Goal: Transaction & Acquisition: Subscribe to service/newsletter

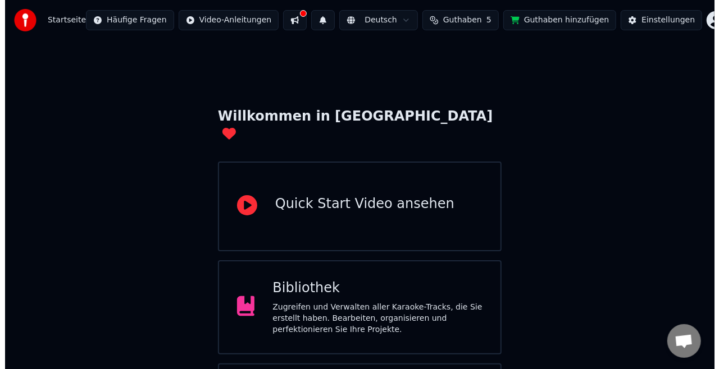
scroll to position [71, 0]
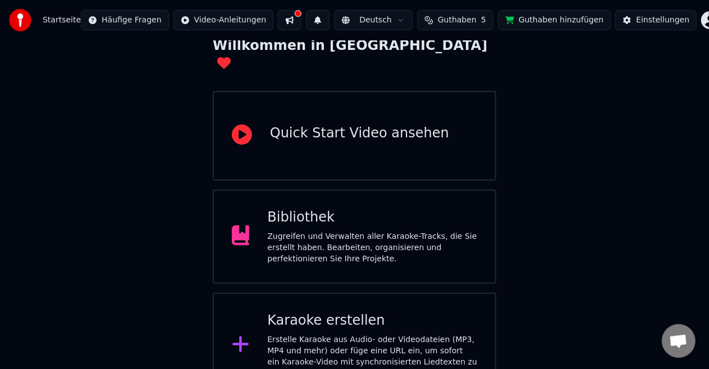
click at [348, 312] on div "Karaoke erstellen" at bounding box center [372, 321] width 210 height 18
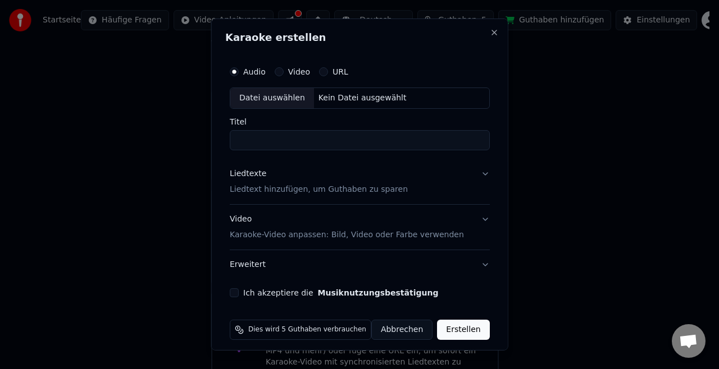
click at [281, 97] on div "Datei auswählen" at bounding box center [272, 98] width 84 height 20
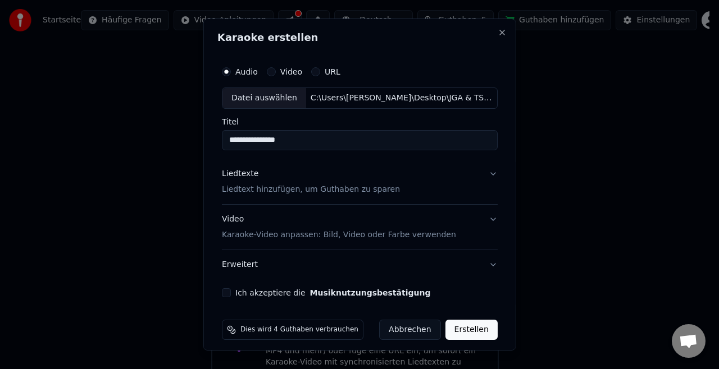
drag, startPoint x: 295, startPoint y: 141, endPoint x: 202, endPoint y: 140, distance: 93.2
click at [202, 140] on body "**********" at bounding box center [354, 163] width 709 height 469
type input "**********"
click at [329, 188] on p "Liedtext hinzufügen, um Guthaben zu sparen" at bounding box center [311, 189] width 178 height 11
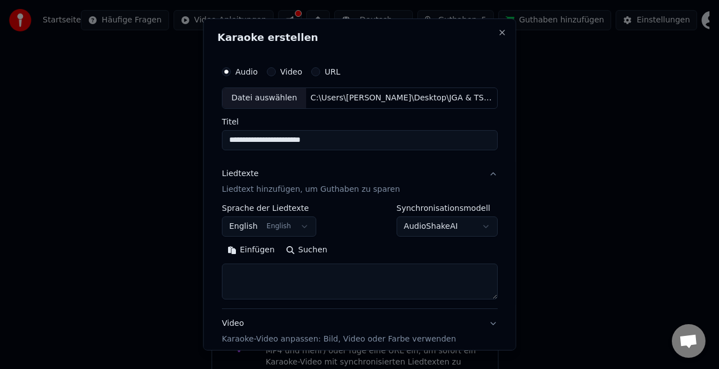
click at [304, 186] on p "Liedtext hinzufügen, um Guthaben zu sparen" at bounding box center [311, 189] width 178 height 11
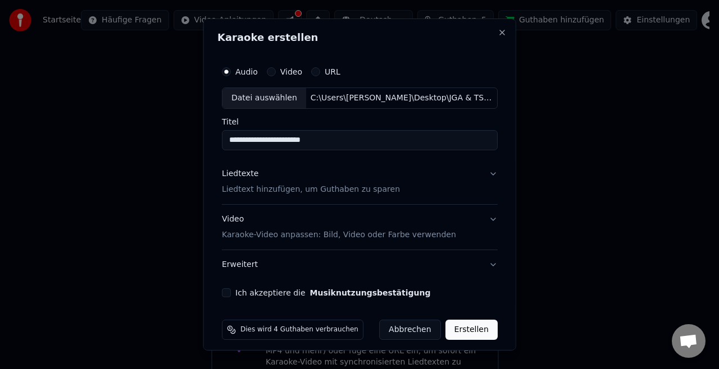
click at [304, 186] on p "Liedtext hinzufügen, um Guthaben zu sparen" at bounding box center [311, 189] width 178 height 11
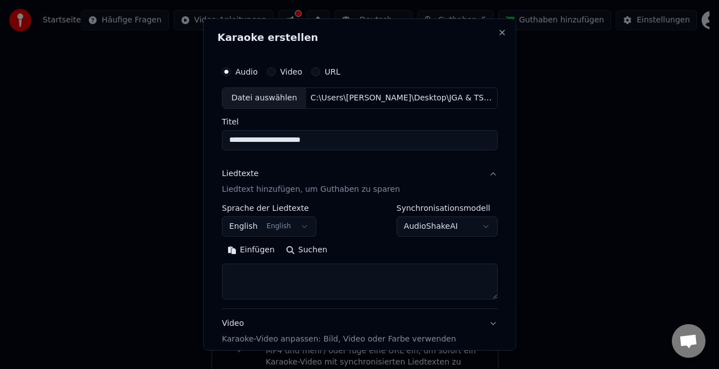
click at [267, 222] on button "English English" at bounding box center [269, 227] width 94 height 20
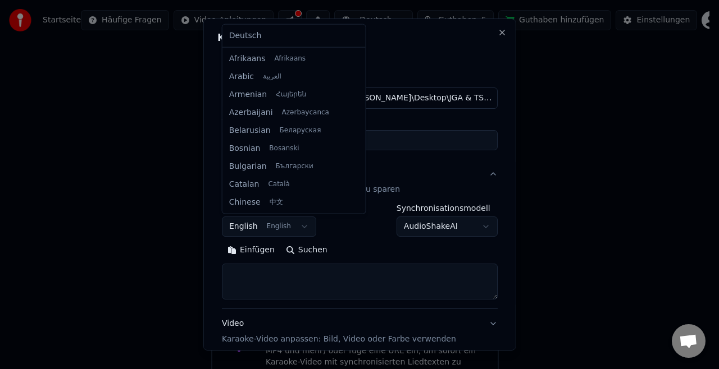
scroll to position [90, 0]
select select "**"
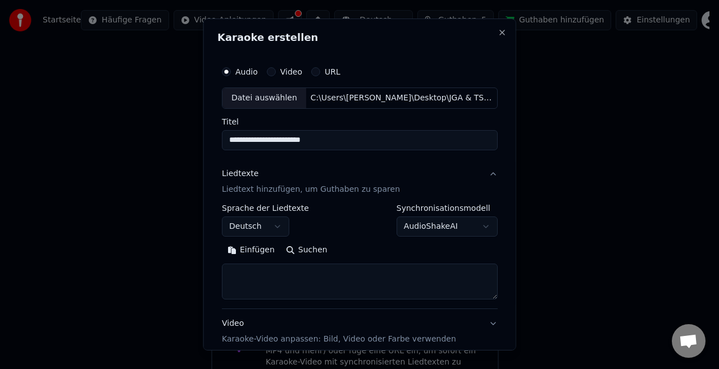
click at [282, 280] on textarea at bounding box center [360, 282] width 276 height 36
paste textarea "**********"
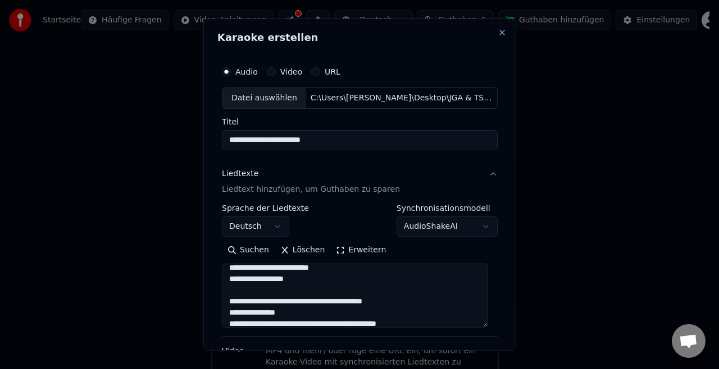
drag, startPoint x: 485, startPoint y: 294, endPoint x: 514, endPoint y: 345, distance: 58.6
click at [514, 345] on div "**********" at bounding box center [359, 185] width 313 height 332
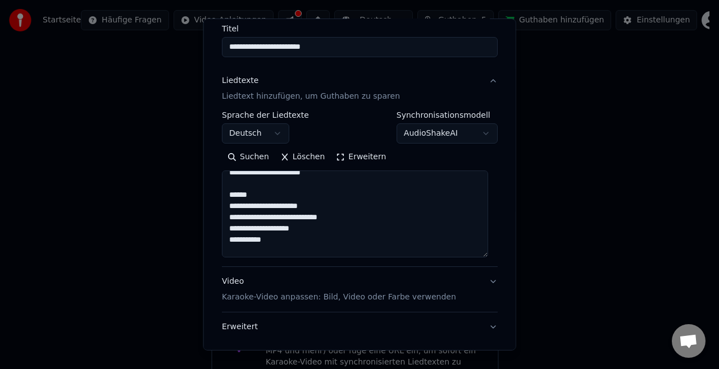
scroll to position [162, 0]
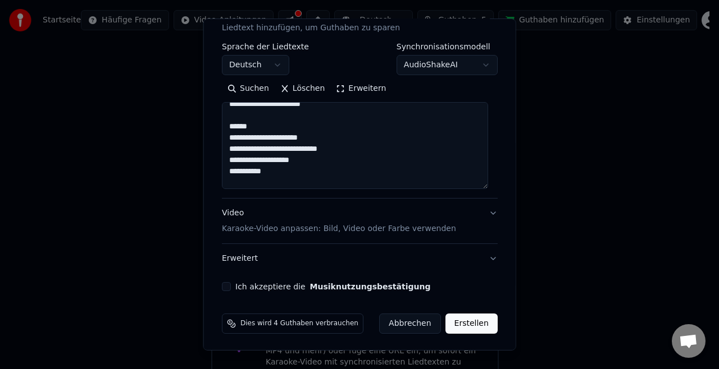
type textarea "**********"
click at [332, 227] on p "Karaoke-Video anpassen: Bild, Video oder Farbe verwenden" at bounding box center [339, 228] width 234 height 11
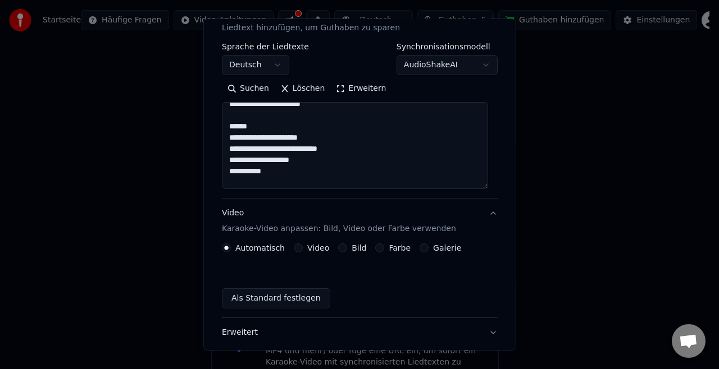
scroll to position [81, 0]
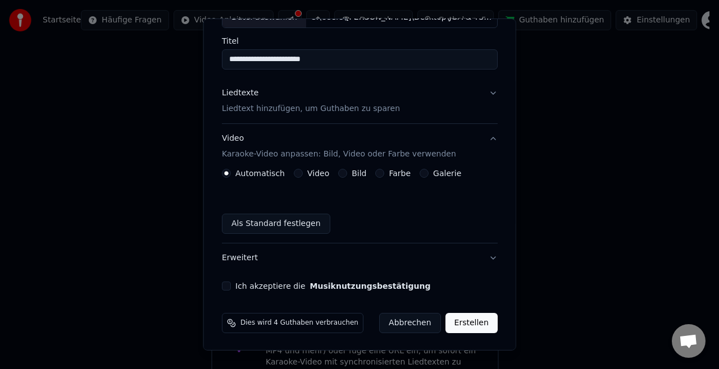
click at [307, 171] on label "Video" at bounding box center [318, 174] width 22 height 8
click at [303, 171] on button "Video" at bounding box center [298, 173] width 9 height 9
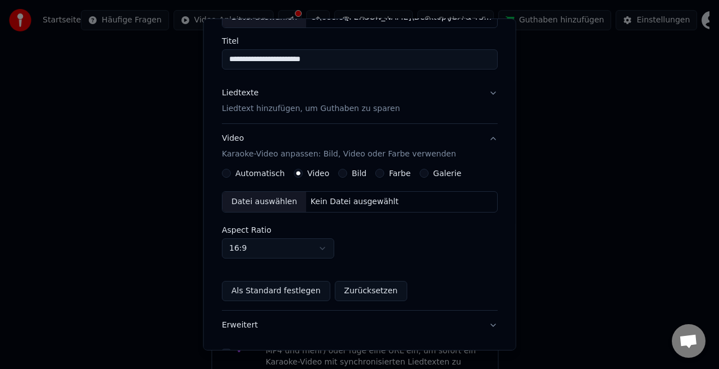
click at [248, 200] on div "Datei auswählen" at bounding box center [264, 202] width 84 height 20
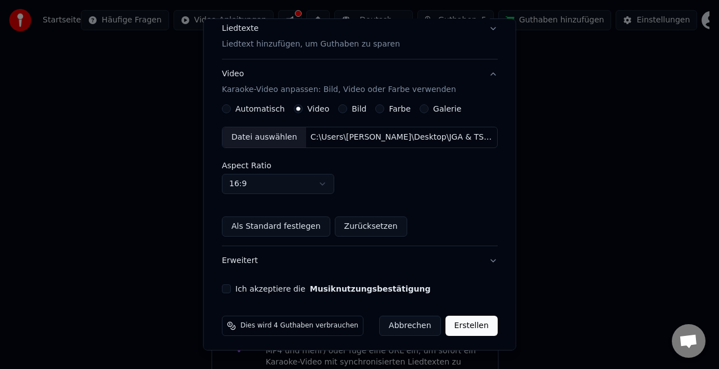
scroll to position [147, 0]
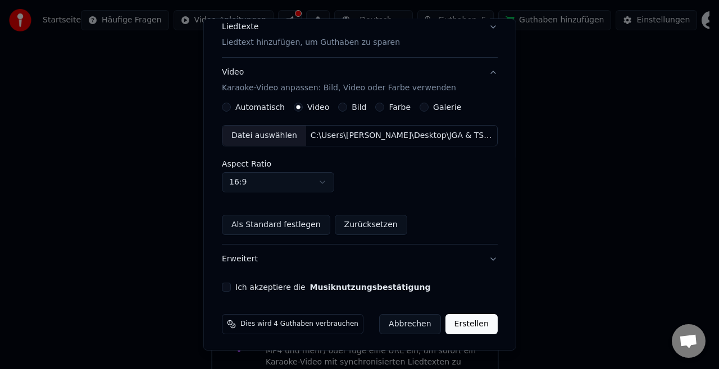
click at [226, 285] on button "Ich akzeptiere die Musiknutzungsbestätigung" at bounding box center [226, 287] width 9 height 9
click at [478, 259] on button "Erweitert" at bounding box center [360, 259] width 276 height 29
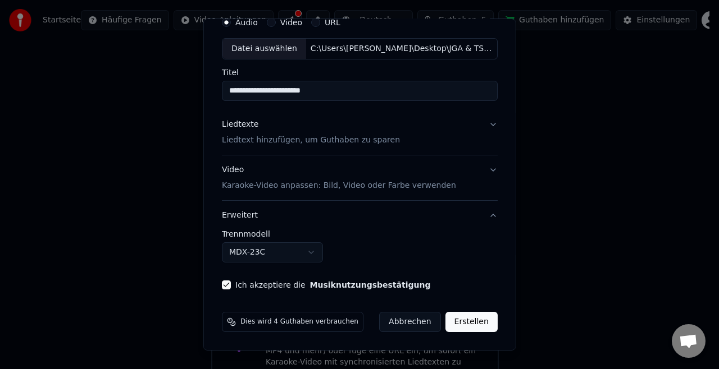
scroll to position [48, 0]
click at [290, 254] on button "MDX-23C" at bounding box center [272, 254] width 101 height 20
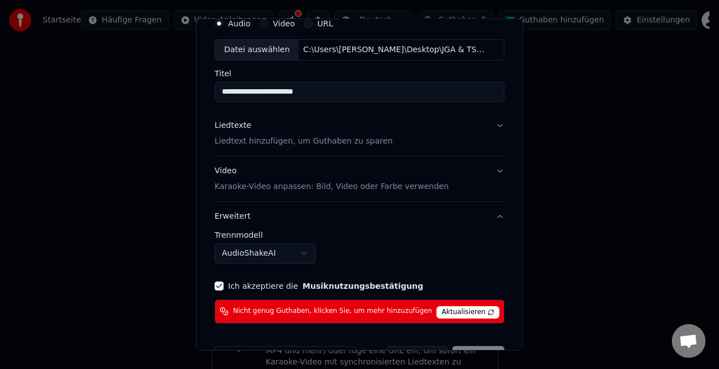
click at [265, 255] on body "**********" at bounding box center [354, 163] width 709 height 469
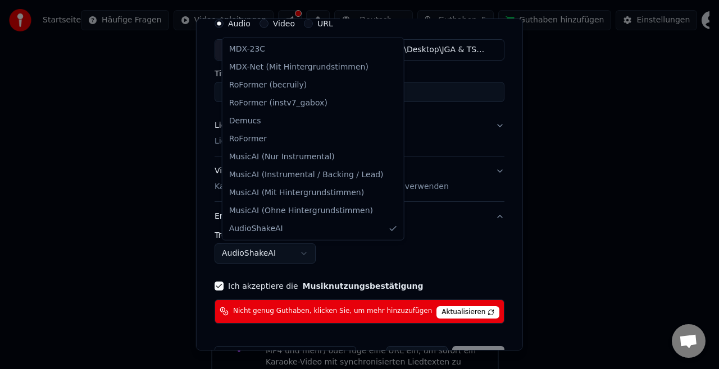
select select "**********"
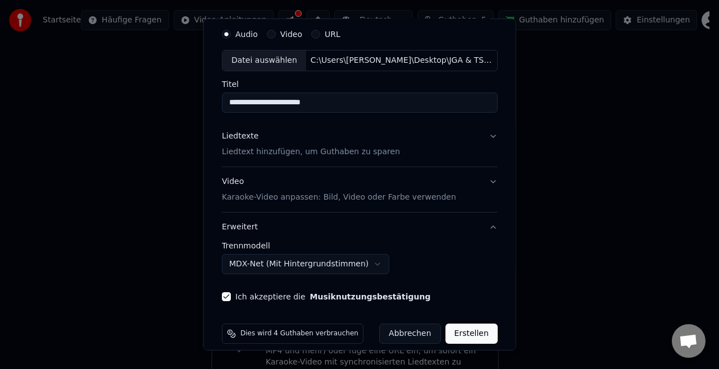
scroll to position [48, 0]
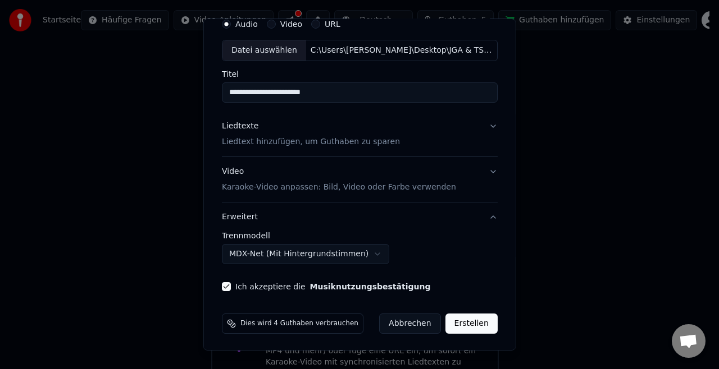
click at [462, 326] on button "Erstellen" at bounding box center [471, 324] width 52 height 20
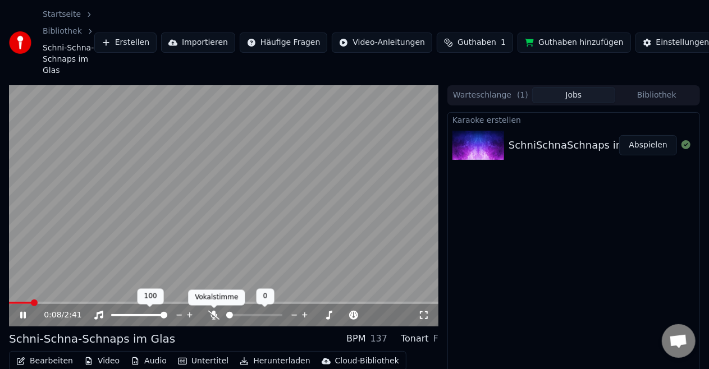
click at [209, 319] on icon at bounding box center [213, 315] width 11 height 9
click at [167, 319] on span at bounding box center [164, 315] width 7 height 7
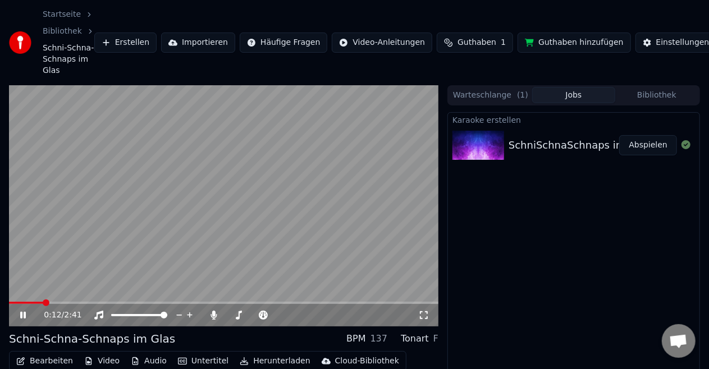
click at [16, 314] on div "0:12 / 2:41" at bounding box center [223, 315] width 421 height 11
click at [17, 314] on div "0:13 / 2:41" at bounding box center [223, 315] width 421 height 11
click at [24, 314] on icon at bounding box center [31, 315] width 26 height 9
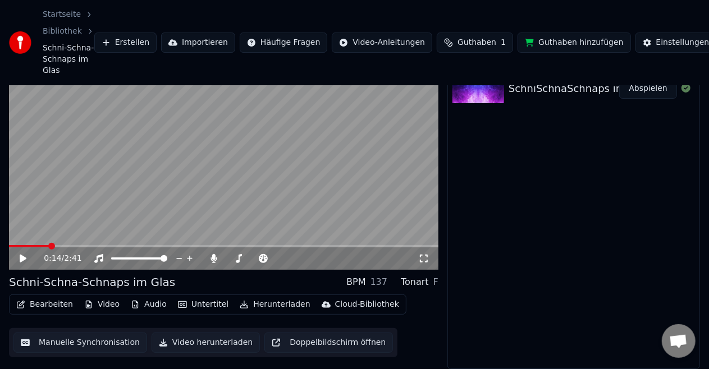
click at [146, 306] on button "Audio" at bounding box center [148, 305] width 45 height 16
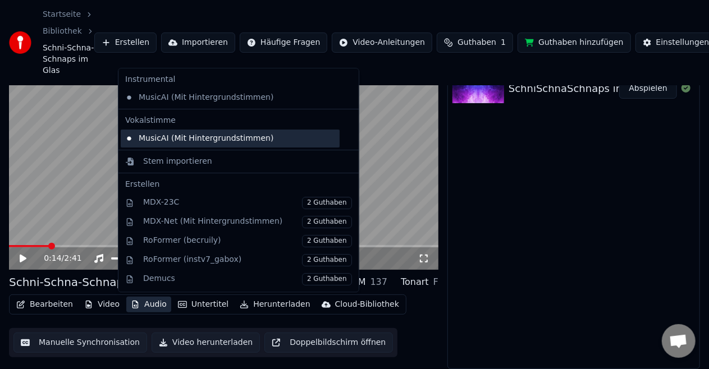
click at [211, 136] on div "MusicAI (Mit Hintergrundstimmen)" at bounding box center [230, 139] width 219 height 18
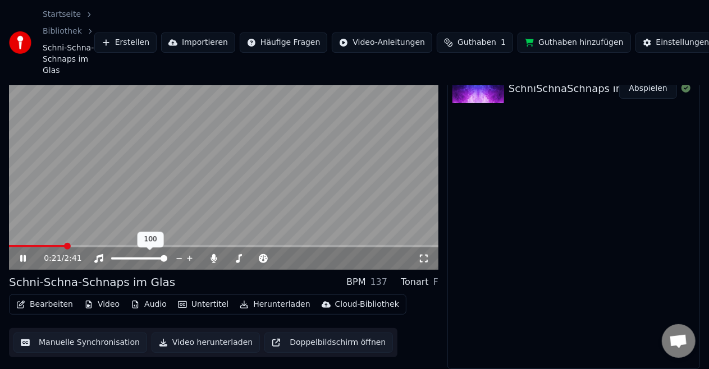
click at [150, 261] on div at bounding box center [149, 258] width 90 height 11
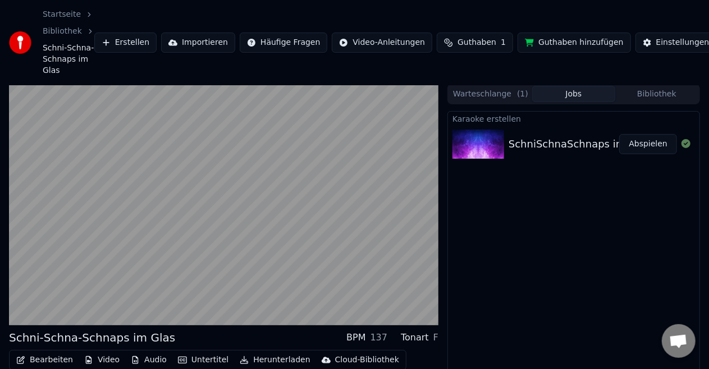
scroll to position [1, 0]
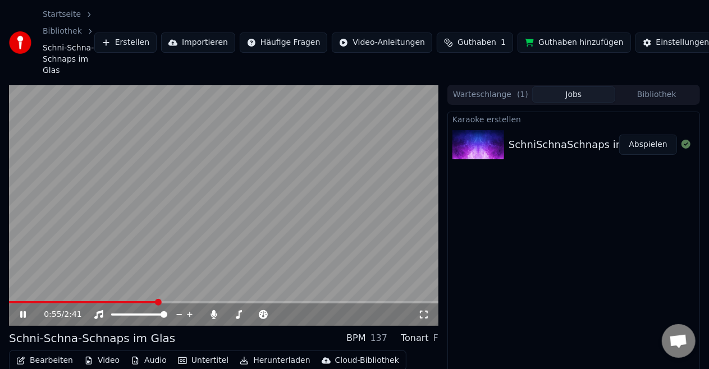
click at [24, 319] on div "0:55 / 2:41" at bounding box center [223, 314] width 421 height 11
click at [22, 318] on icon at bounding box center [31, 315] width 26 height 9
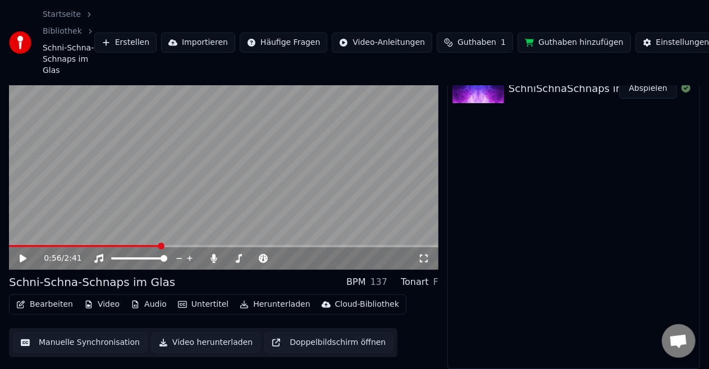
click at [52, 305] on button "Bearbeiten" at bounding box center [45, 305] width 66 height 16
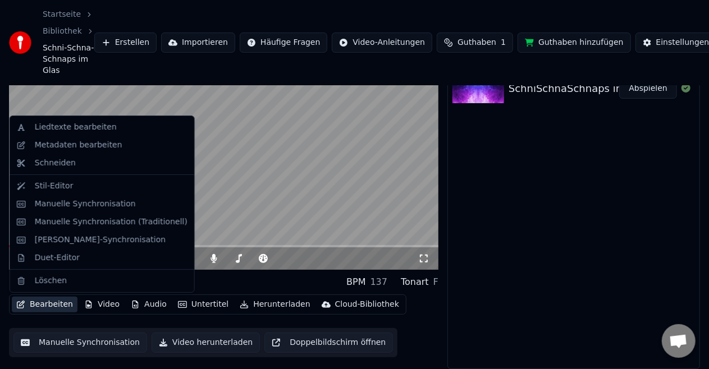
click at [73, 30] on link "Bibliothek" at bounding box center [62, 31] width 39 height 11
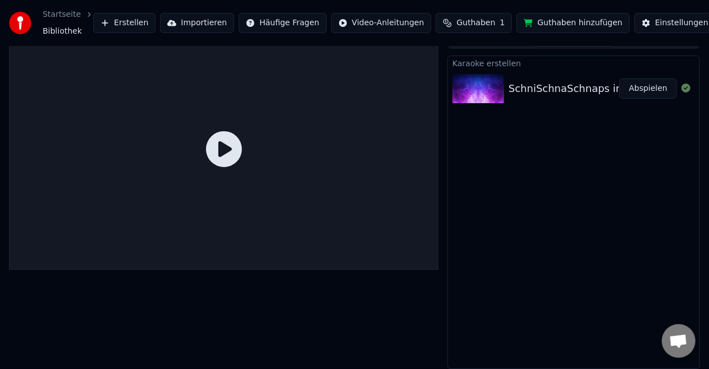
scroll to position [17, 0]
click at [197, 158] on div at bounding box center [224, 149] width 430 height 241
click at [216, 156] on icon at bounding box center [224, 149] width 36 height 36
click at [216, 155] on icon at bounding box center [224, 149] width 36 height 36
click at [642, 93] on button "Abspielen" at bounding box center [648, 89] width 58 height 20
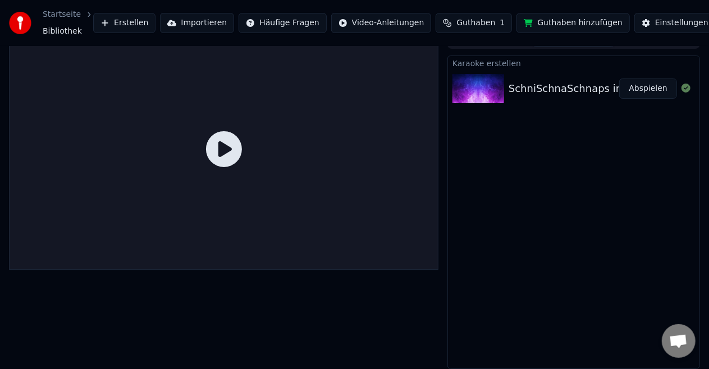
scroll to position [57, 0]
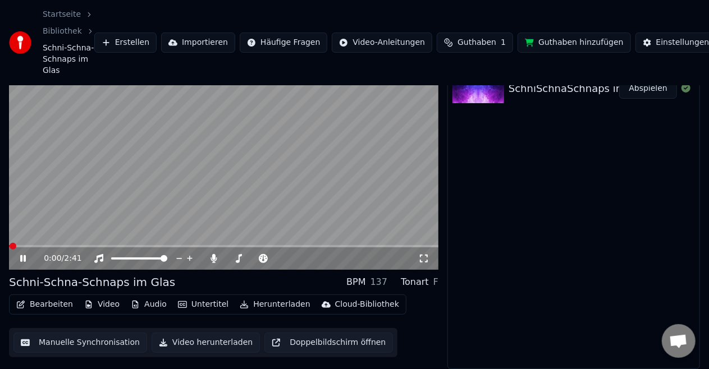
click at [354, 162] on video at bounding box center [224, 149] width 430 height 241
click at [656, 42] on div "Einstellungen" at bounding box center [682, 42] width 53 height 11
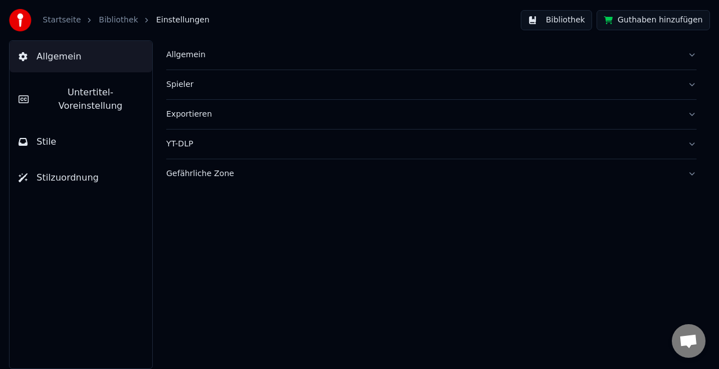
click at [211, 109] on div "Exportieren" at bounding box center [422, 114] width 512 height 11
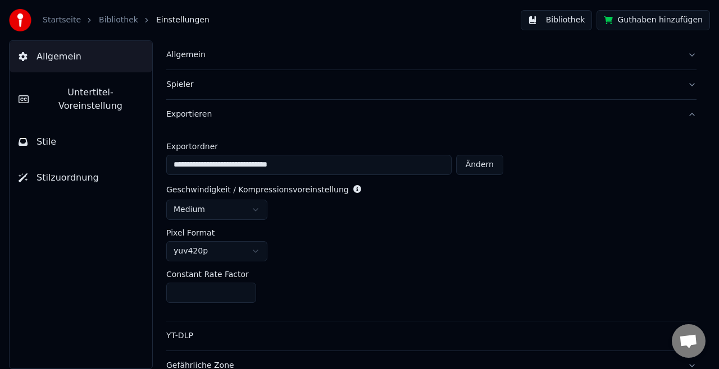
scroll to position [10, 0]
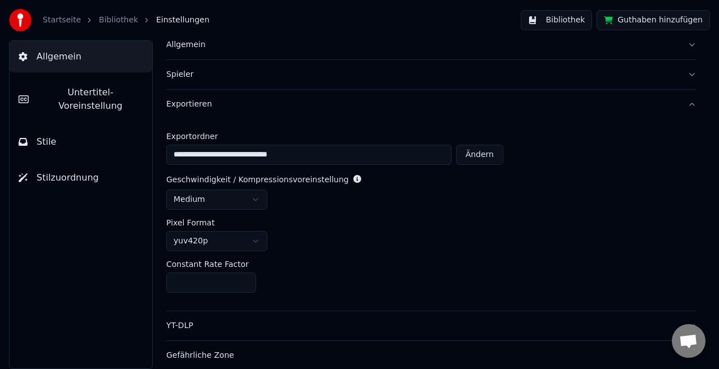
click at [332, 325] on div "YT-DLP" at bounding box center [422, 326] width 512 height 11
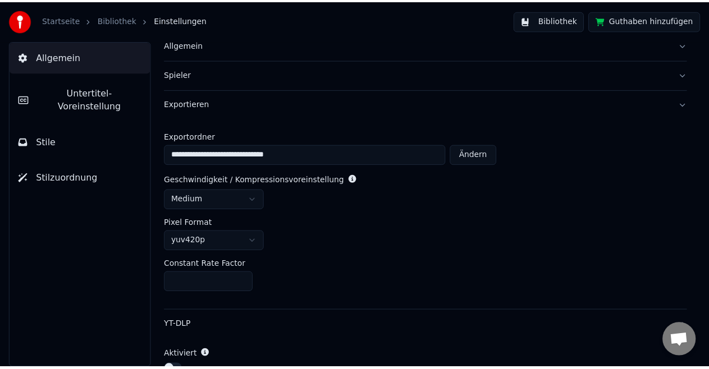
scroll to position [0, 0]
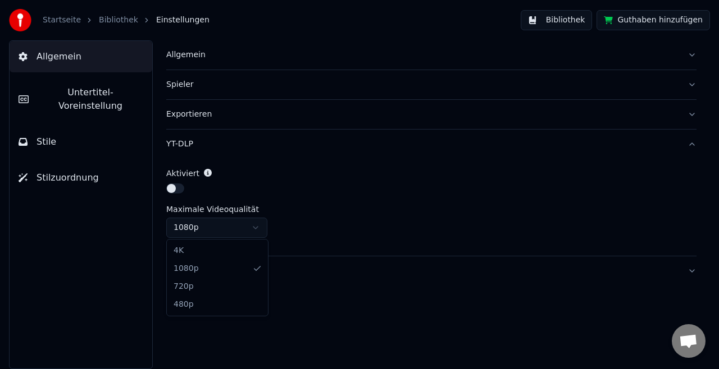
click at [261, 219] on html "Startseite Bibliothek Einstellungen Bibliothek Guthaben hinzufügen Allgemein Un…" at bounding box center [359, 184] width 719 height 369
click at [258, 223] on html "Startseite Bibliothek Einstellungen Bibliothek Guthaben hinzufügen Allgemein Un…" at bounding box center [359, 184] width 719 height 369
click at [330, 81] on div "Spieler" at bounding box center [422, 84] width 512 height 11
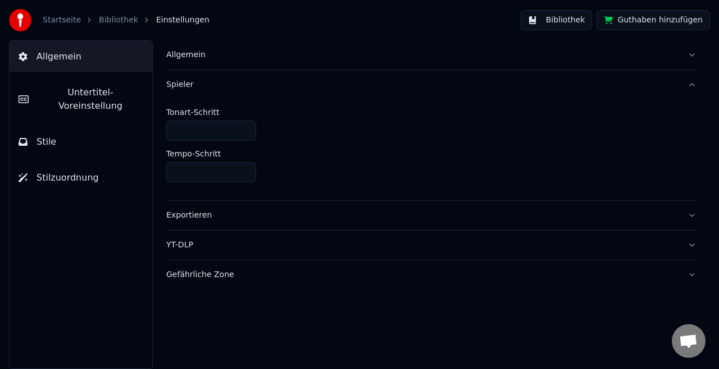
click at [312, 62] on button "Allgemein" at bounding box center [431, 54] width 530 height 29
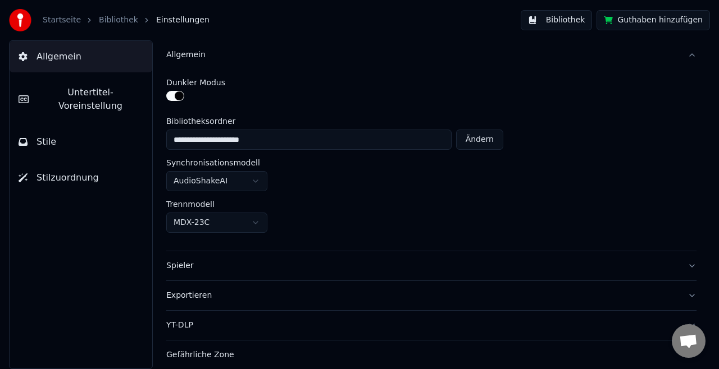
click at [63, 171] on span "Stilzuordnung" at bounding box center [67, 177] width 62 height 13
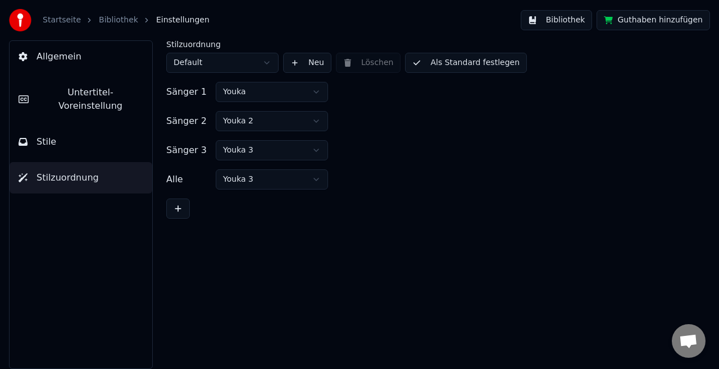
click at [255, 64] on html "Startseite Bibliothek Einstellungen Bibliothek Guthaben hinzufügen Allgemein Un…" at bounding box center [359, 184] width 719 height 369
click at [328, 90] on div "Sänger 1 Youka" at bounding box center [431, 92] width 530 height 20
click at [326, 90] on html "Startseite Bibliothek Einstellungen Bibliothek Guthaben hinzufügen Allgemein Un…" at bounding box center [359, 184] width 719 height 369
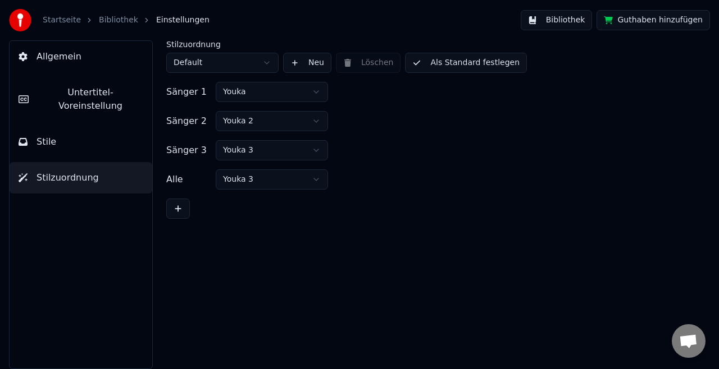
click at [72, 71] on button "Allgemein" at bounding box center [81, 56] width 143 height 31
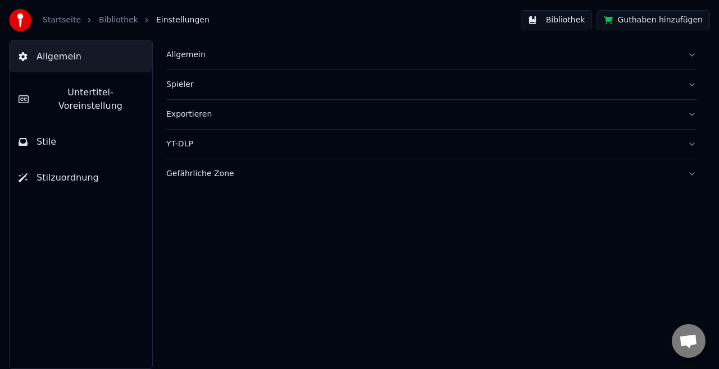
click at [99, 18] on link "Bibliothek" at bounding box center [118, 20] width 39 height 11
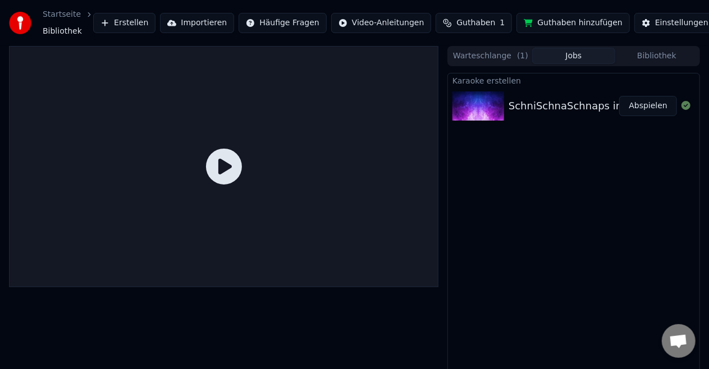
click at [643, 111] on button "Abspielen" at bounding box center [648, 106] width 58 height 20
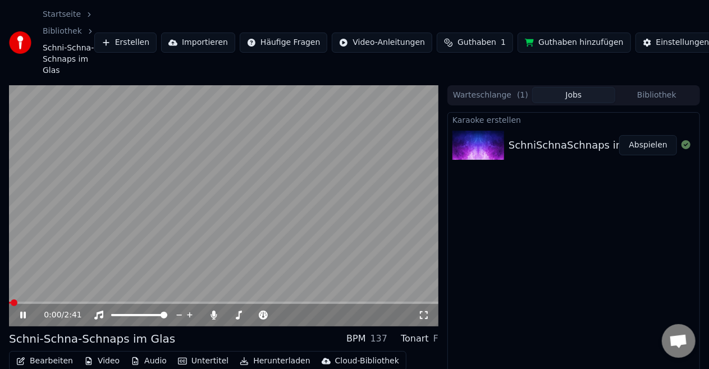
click at [321, 195] on video at bounding box center [224, 205] width 430 height 241
click at [317, 236] on video at bounding box center [224, 205] width 430 height 241
click at [22, 322] on div "0:03 / 2:41" at bounding box center [224, 315] width 430 height 22
click at [23, 321] on div "0:04 / 2:41" at bounding box center [223, 315] width 421 height 11
click at [23, 317] on icon at bounding box center [31, 315] width 26 height 9
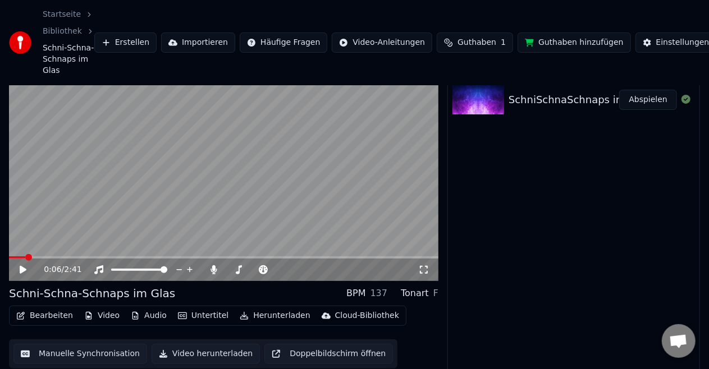
scroll to position [43, 0]
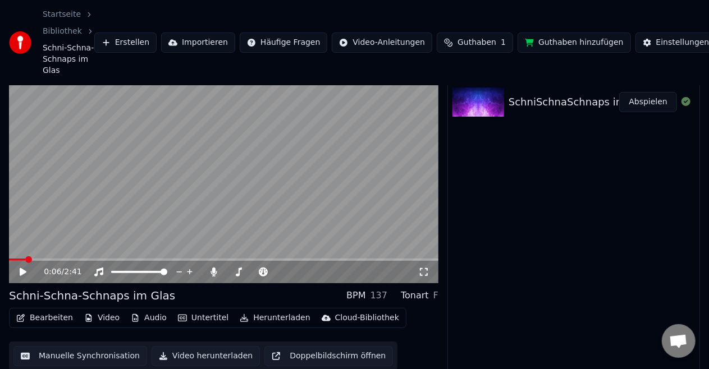
click at [71, 57] on span "Schni-Schna-Schnaps im Glas" at bounding box center [69, 60] width 52 height 34
click at [648, 107] on button "Abspielen" at bounding box center [648, 102] width 58 height 20
click at [22, 272] on icon at bounding box center [23, 272] width 6 height 7
click at [22, 272] on icon at bounding box center [23, 272] width 7 height 8
click at [22, 272] on icon at bounding box center [23, 272] width 6 height 7
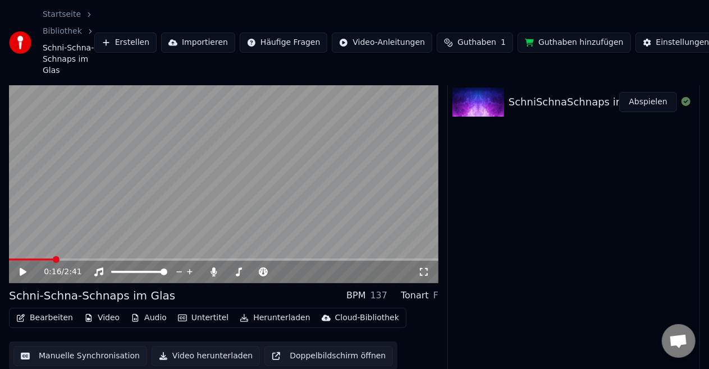
click at [22, 272] on icon at bounding box center [23, 272] width 7 height 8
click at [22, 272] on icon at bounding box center [23, 272] width 6 height 7
click at [537, 258] on div "Karaoke erstellen SchniSchnaSchnaps im Glas Abspielen" at bounding box center [574, 226] width 253 height 314
click at [423, 276] on icon at bounding box center [423, 272] width 11 height 9
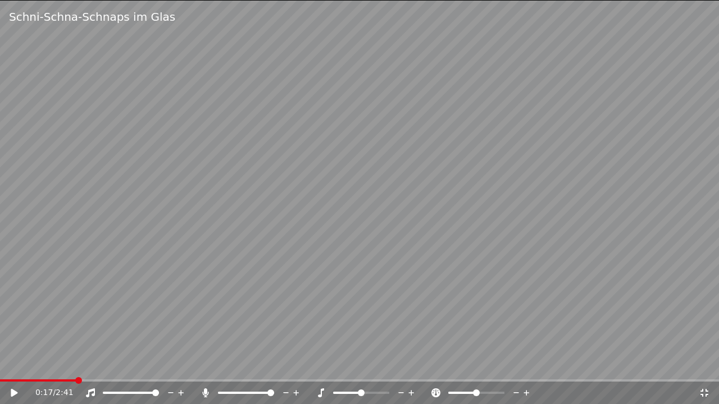
click at [13, 369] on icon at bounding box center [22, 393] width 26 height 9
click at [15, 369] on icon at bounding box center [14, 393] width 6 height 7
click at [706, 369] on icon at bounding box center [704, 393] width 8 height 8
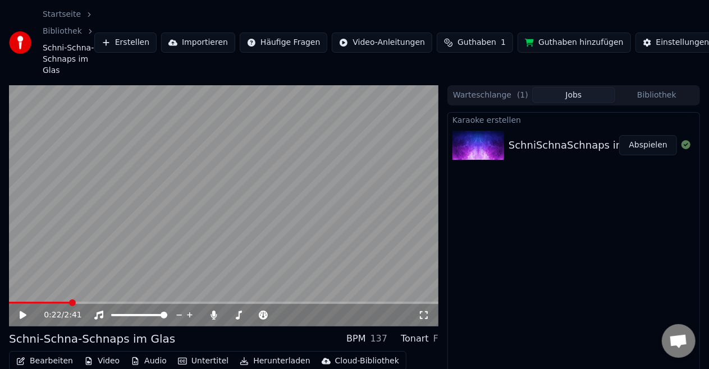
click at [663, 94] on button "Bibliothek" at bounding box center [656, 95] width 83 height 16
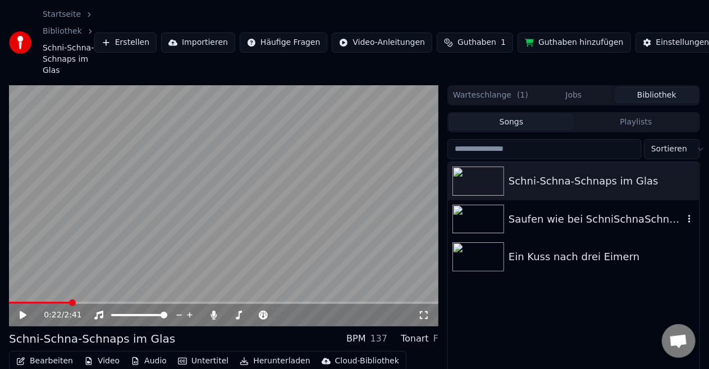
click at [578, 227] on div "Saufen wie bei SchniSchnaSchnaps" at bounding box center [574, 219] width 252 height 38
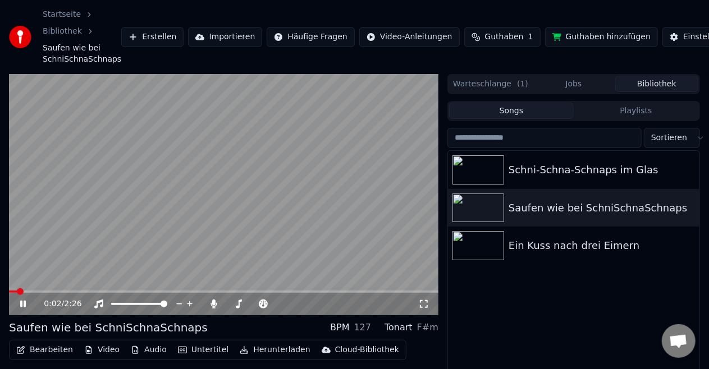
click at [25, 302] on icon at bounding box center [23, 304] width 6 height 7
click at [553, 175] on div "Schni-Schna-Schnaps im Glas" at bounding box center [596, 170] width 175 height 16
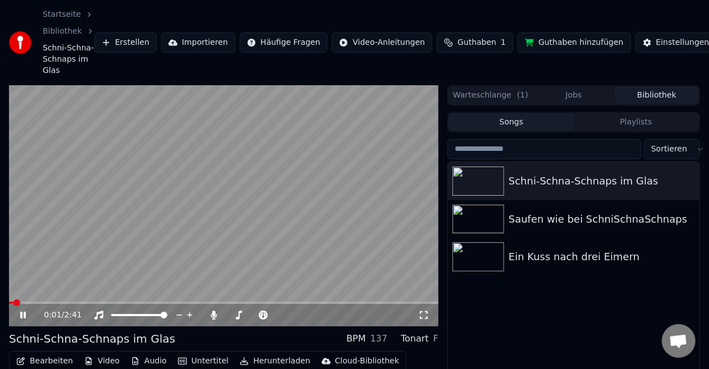
click at [21, 312] on icon at bounding box center [31, 315] width 26 height 9
click at [693, 44] on html "Startseite Bibliothek Schni-Schna-Schnaps im Glas Erstellen Importieren Häufige…" at bounding box center [354, 184] width 709 height 369
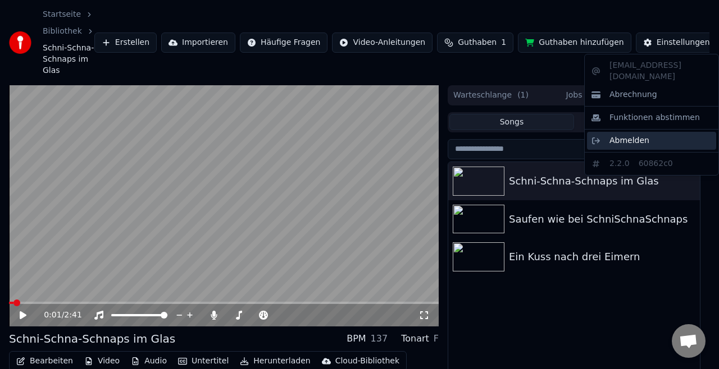
click at [614, 135] on span "Abmelden" at bounding box center [629, 140] width 40 height 11
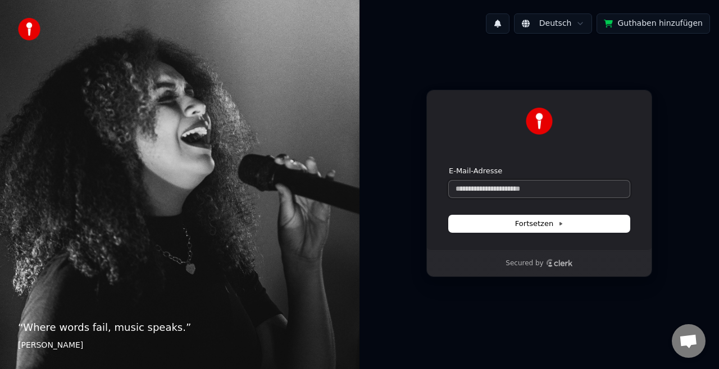
click at [545, 185] on input "E-Mail-Adresse" at bounding box center [539, 189] width 181 height 17
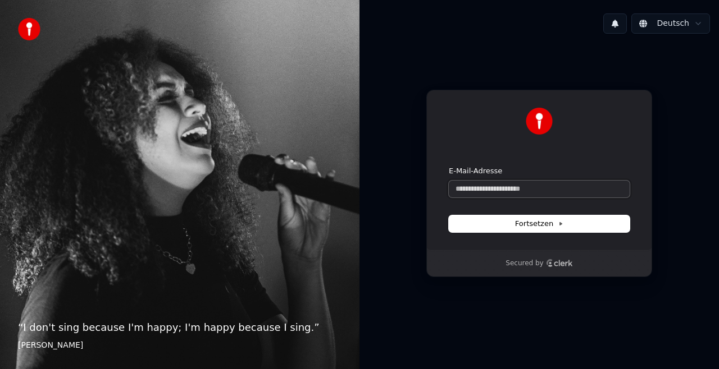
click at [469, 182] on input "E-Mail-Adresse" at bounding box center [539, 189] width 181 height 17
click at [509, 223] on button "Fortsetzen" at bounding box center [539, 224] width 181 height 17
type input "**********"
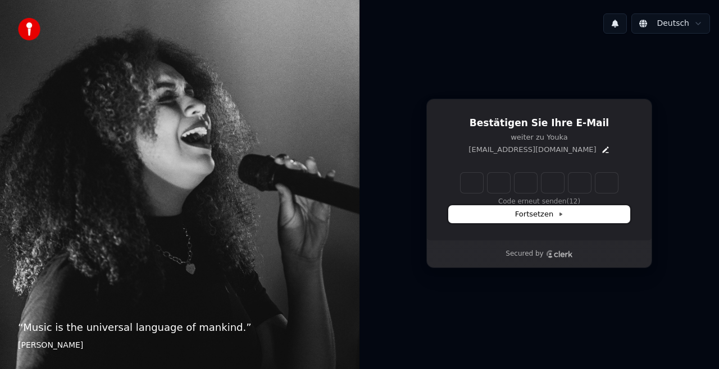
click at [531, 223] on button "Fortsetzen" at bounding box center [539, 214] width 181 height 17
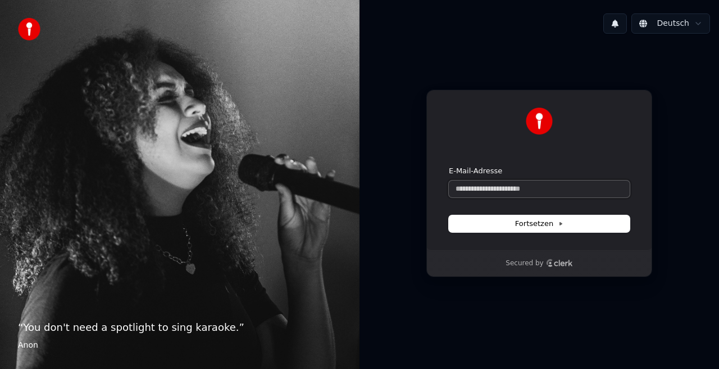
click at [511, 187] on input "E-Mail-Adresse" at bounding box center [539, 189] width 181 height 17
click at [511, 218] on button "Fortsetzen" at bounding box center [539, 224] width 181 height 17
type input "**********"
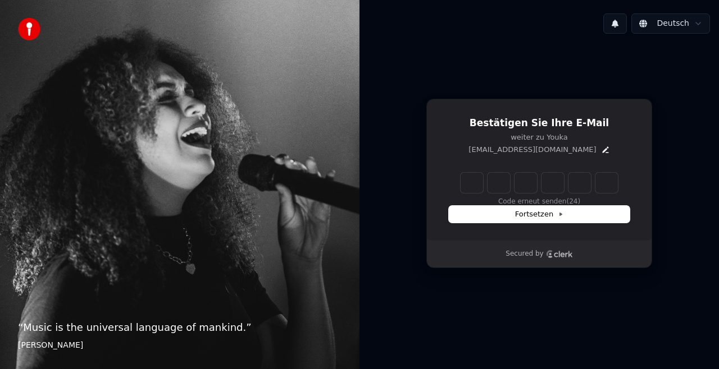
click at [468, 182] on input "Enter verification code" at bounding box center [538, 183] width 157 height 20
type input "******"
